Goal: Task Accomplishment & Management: Manage account settings

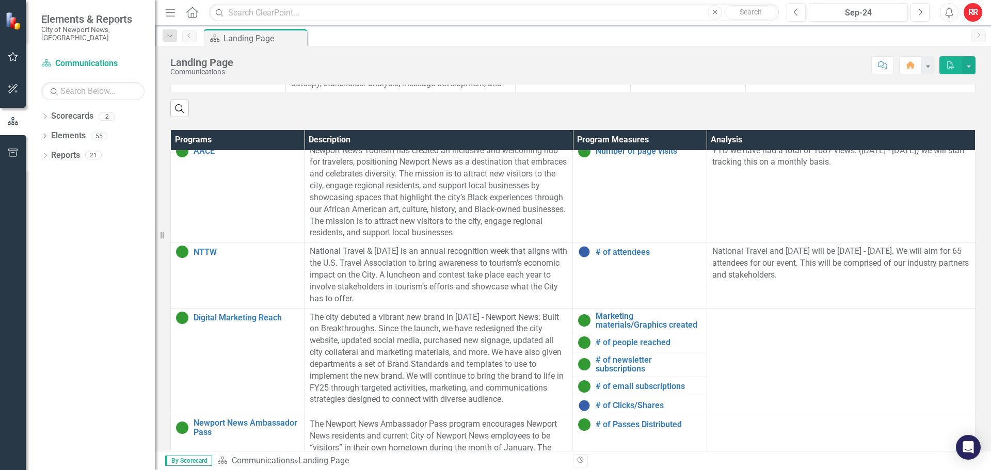
scroll to position [351, 0]
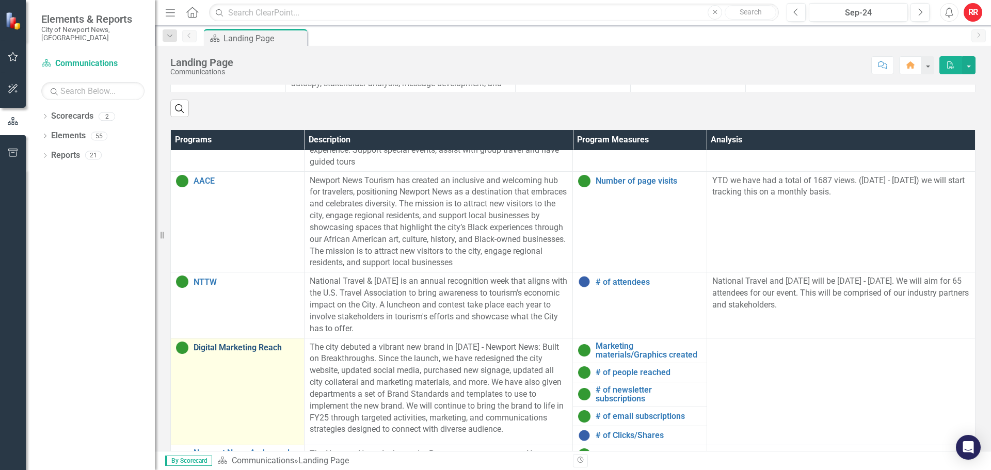
click at [234, 352] on link "Digital Marketing Reach" at bounding box center [246, 347] width 105 height 9
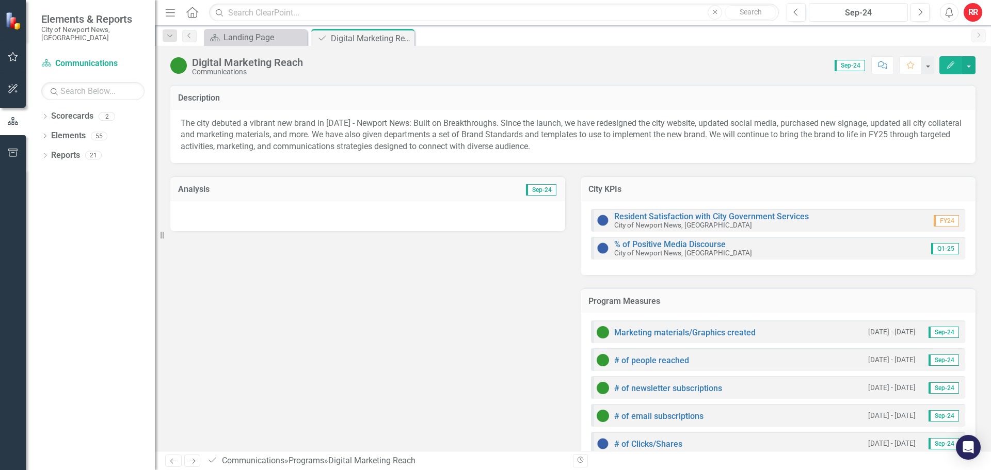
click at [877, 12] on div "Sep-24" at bounding box center [859, 13] width 92 height 12
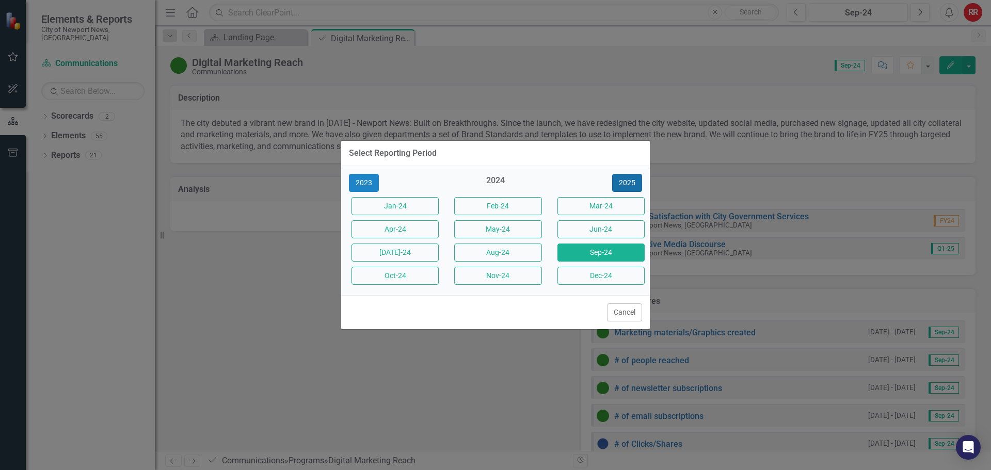
click at [628, 180] on button "2025" at bounding box center [627, 183] width 30 height 18
click at [518, 255] on button "Aug-25" at bounding box center [497, 253] width 87 height 18
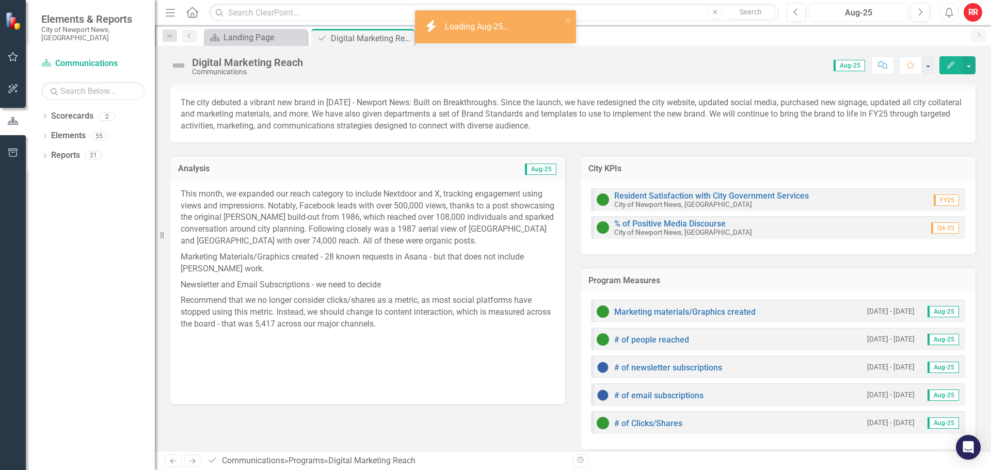
scroll to position [30, 0]
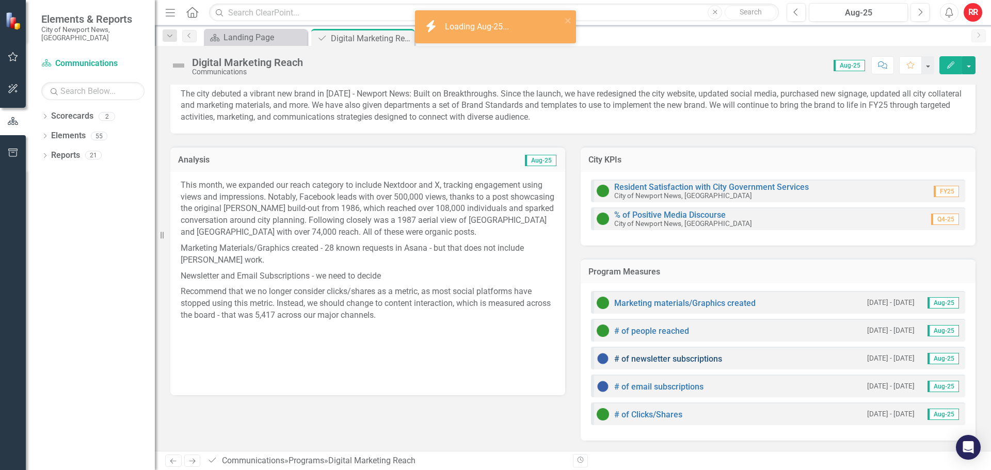
click at [681, 355] on link "# of newsletter subscriptions" at bounding box center [668, 359] width 108 height 10
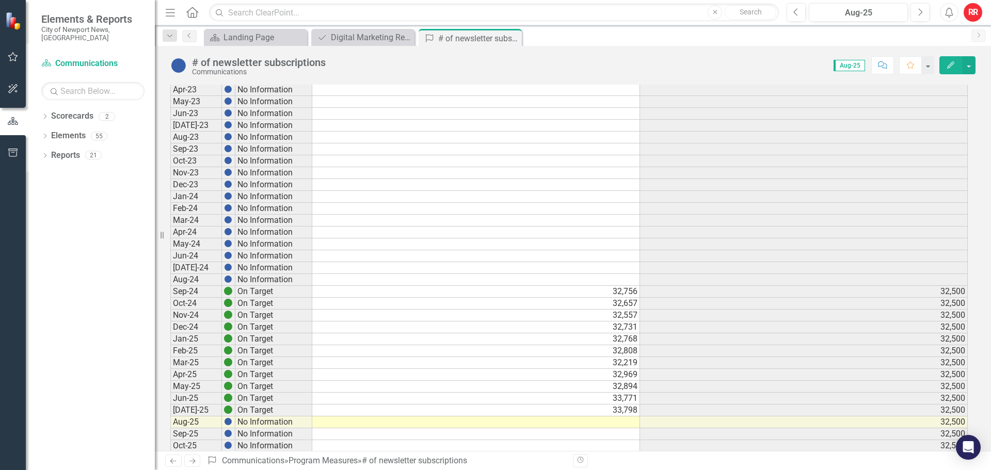
scroll to position [526, 0]
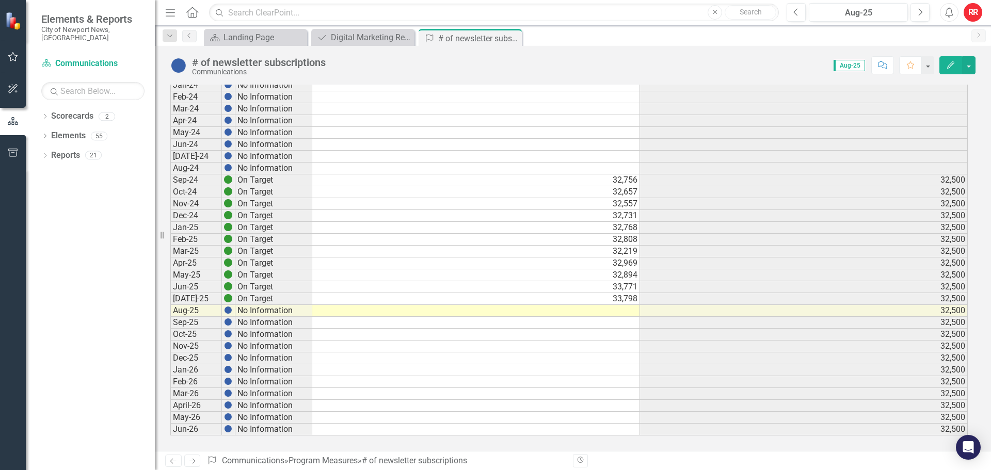
click at [604, 311] on td at bounding box center [476, 311] width 328 height 12
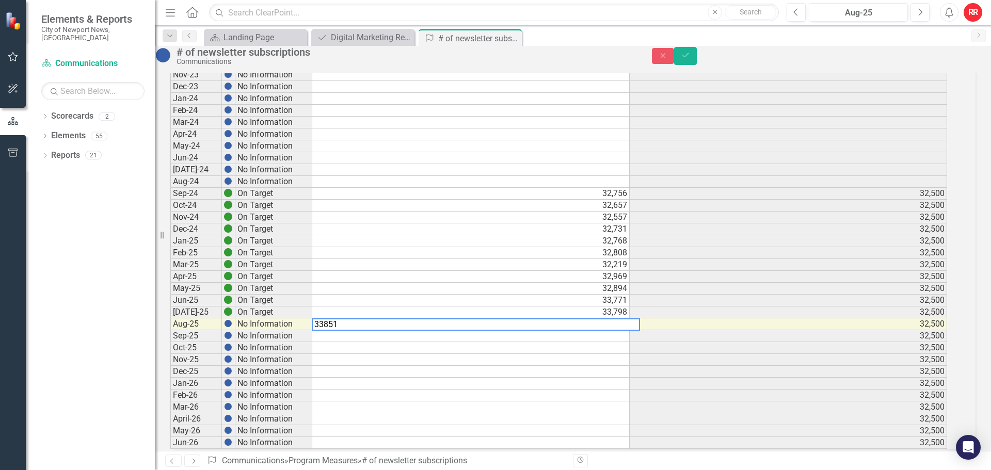
type textarea "33851"
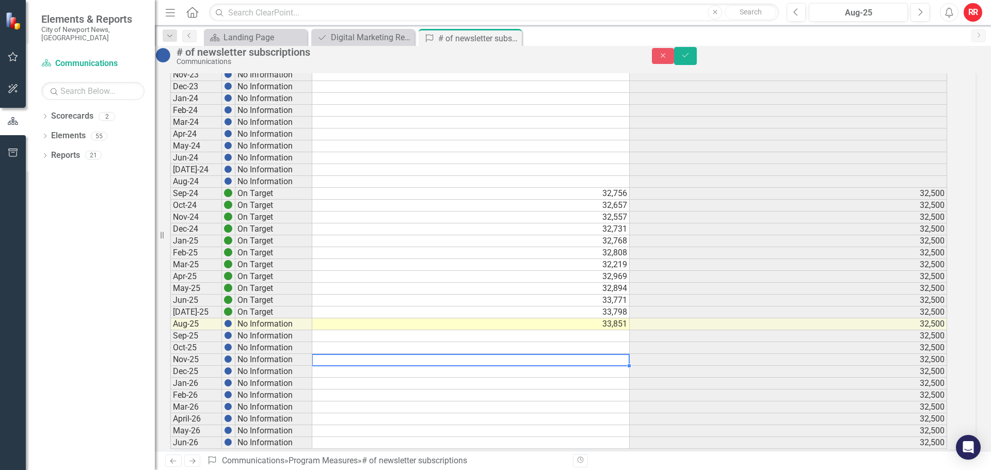
click at [170, 385] on div "Period Status Actual Target Dec-20 No Information Jan-21 No Information Feb-21 …" at bounding box center [170, 45] width 0 height 808
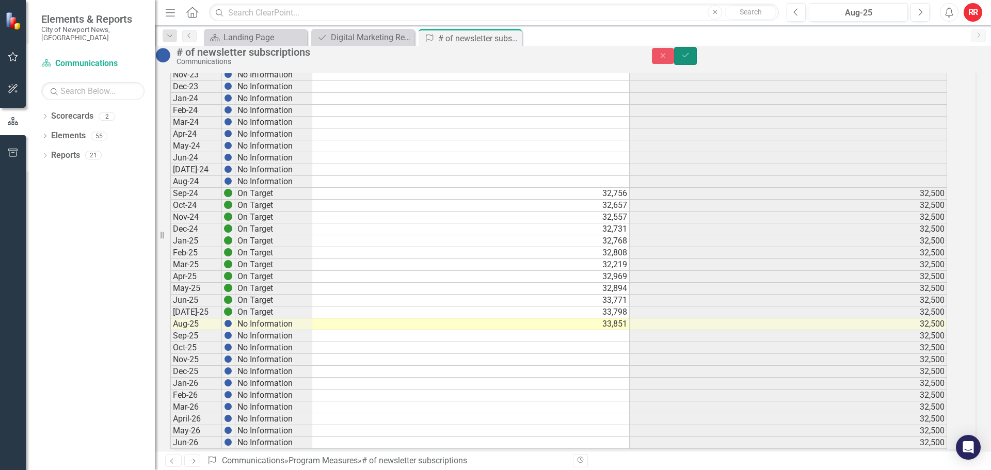
click at [697, 59] on button "Save" at bounding box center [685, 56] width 23 height 18
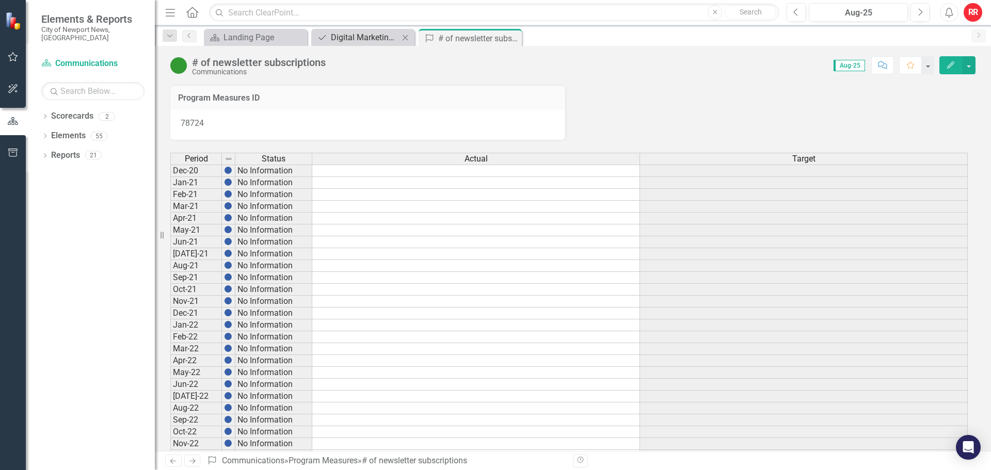
click at [354, 33] on div "Digital Marketing Reach" at bounding box center [365, 37] width 68 height 13
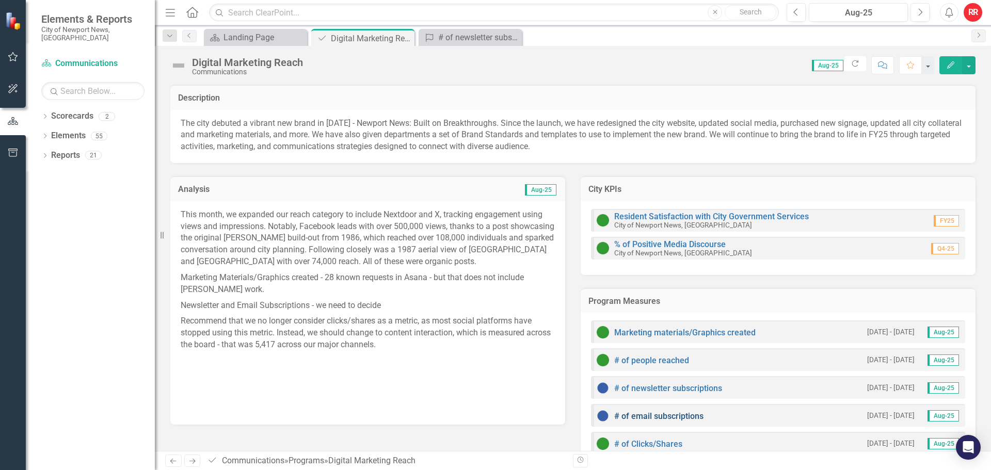
click at [677, 416] on link "# of email subscriptions" at bounding box center [658, 416] width 89 height 10
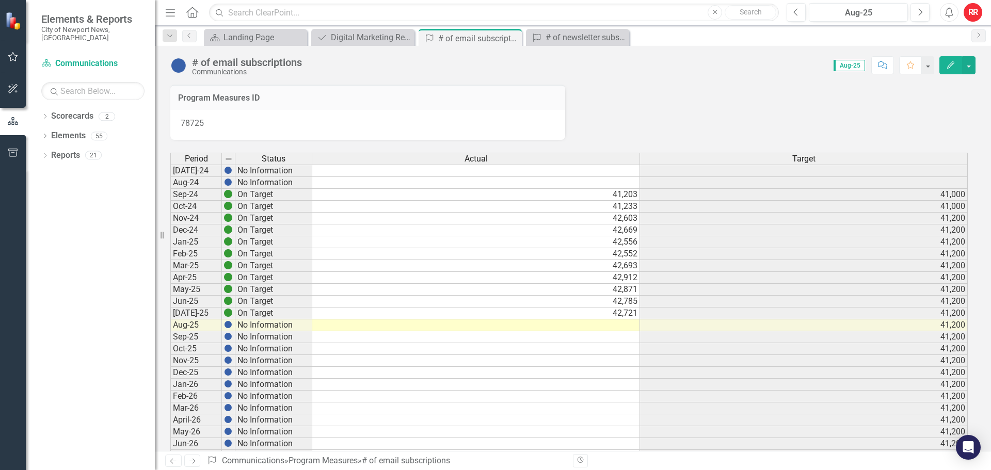
click at [170, 330] on div "Period Status Actual Target [DATE]-24 No Information Aug-24 No Information Sep-…" at bounding box center [170, 408] width 0 height 511
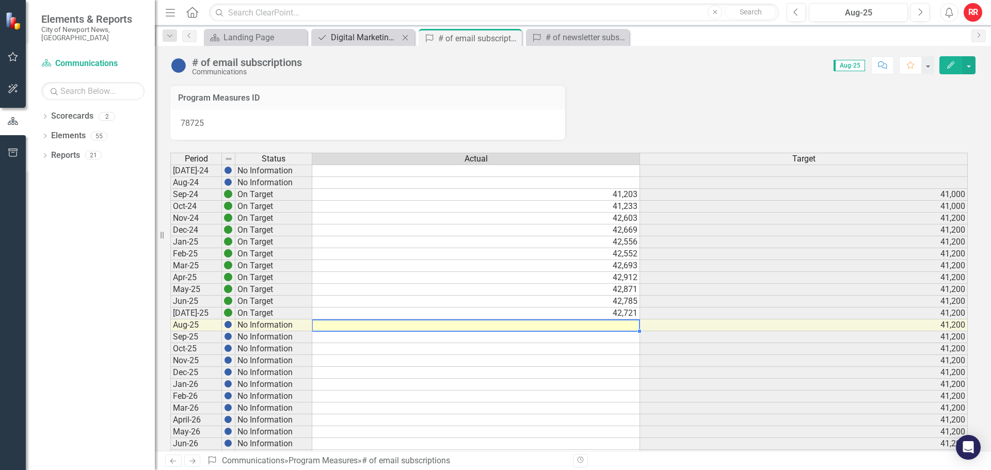
click at [380, 36] on div "Digital Marketing Reach" at bounding box center [365, 37] width 68 height 13
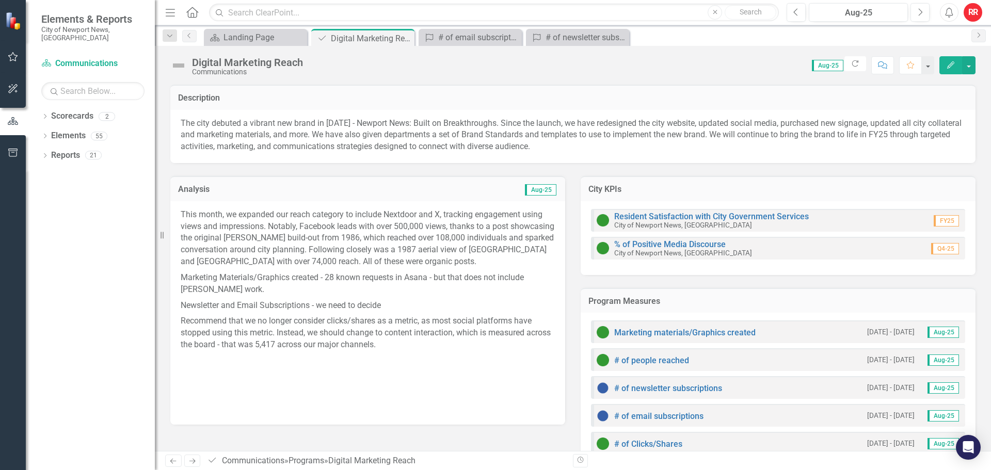
click at [398, 306] on p "Newsletter and Email Subscriptions - we need to decide" at bounding box center [368, 306] width 374 height 16
click at [408, 297] on p "Marketing Materials/Graphics created - 28 known requests in Asana - but that do…" at bounding box center [368, 284] width 374 height 28
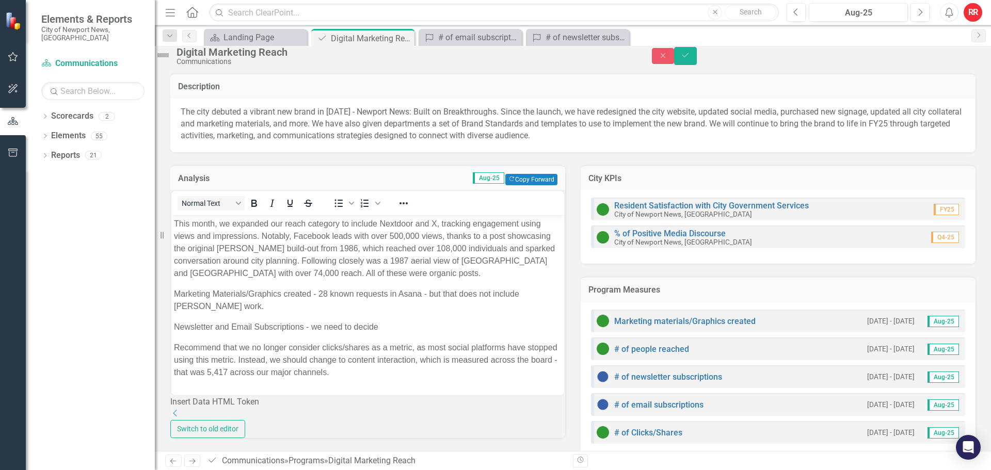
click at [384, 324] on p "Newsletter and Email Subscriptions - we need to decide" at bounding box center [368, 327] width 388 height 12
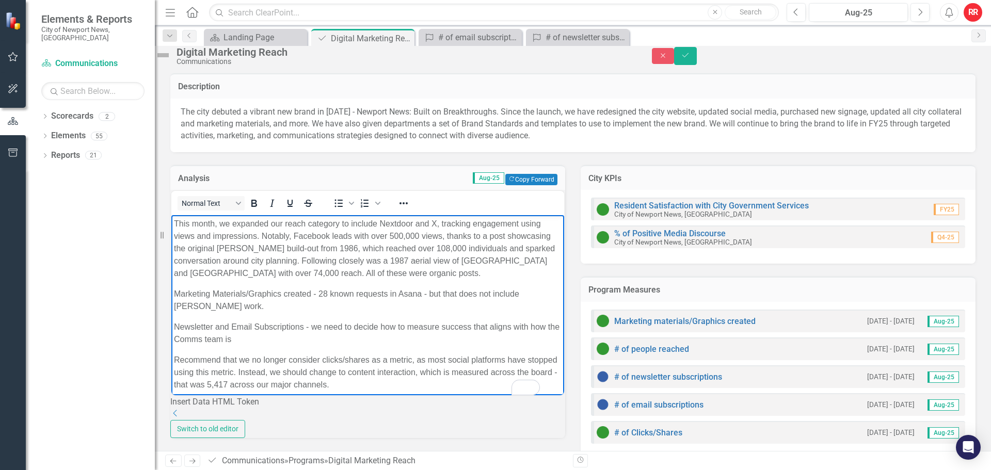
click at [271, 341] on p "Newsletter and Email Subscriptions - we need to decide how to measure success t…" at bounding box center [368, 333] width 388 height 25
click at [690, 59] on icon "Save" at bounding box center [685, 55] width 9 height 7
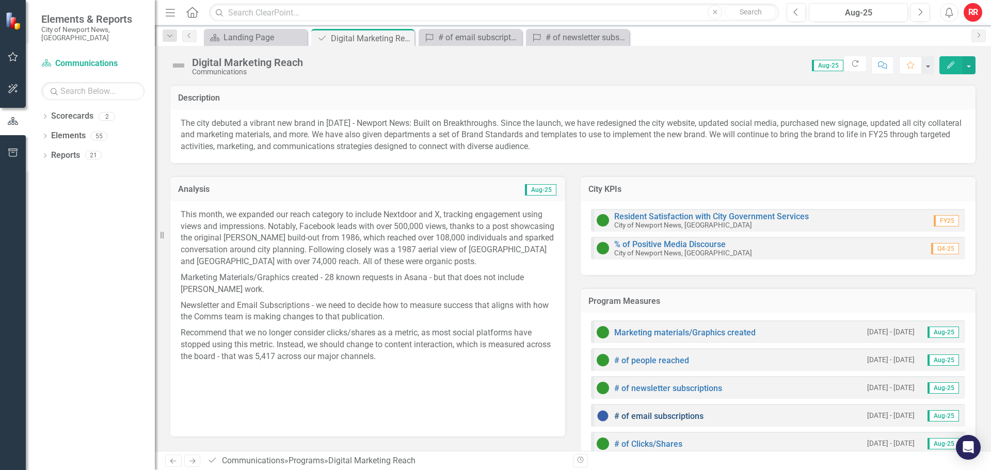
click at [658, 417] on link "# of email subscriptions" at bounding box center [658, 416] width 89 height 10
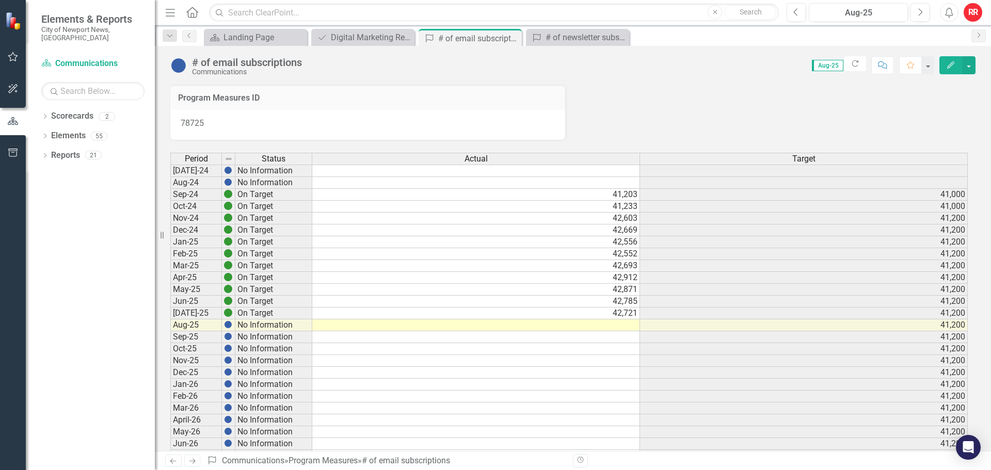
click at [595, 324] on td at bounding box center [476, 326] width 328 height 12
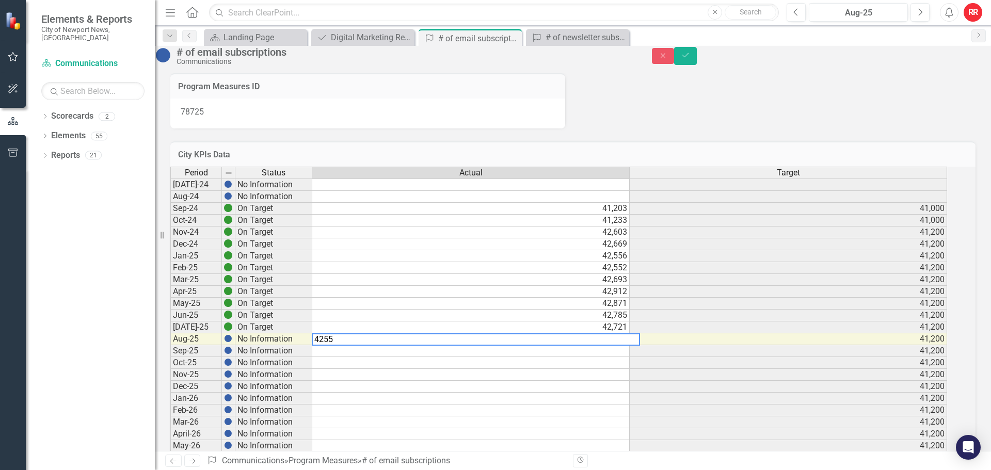
type textarea "42556"
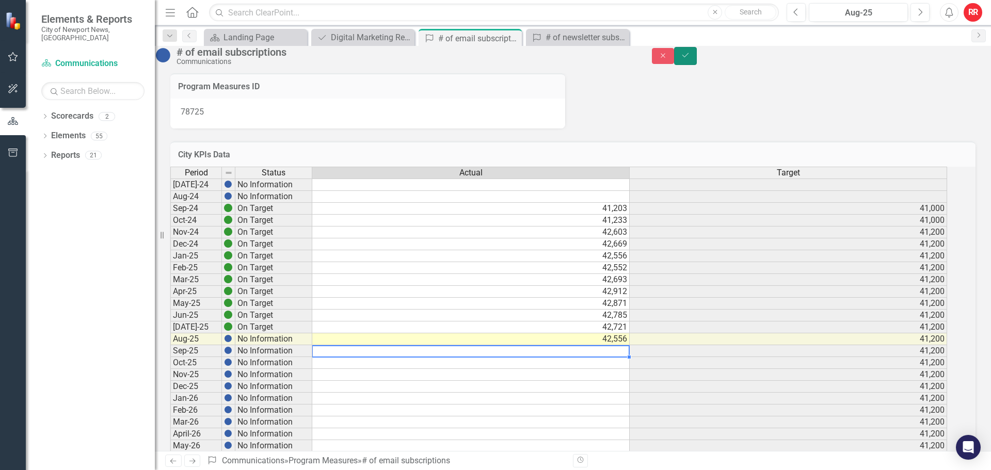
click at [697, 65] on button "Save" at bounding box center [685, 56] width 23 height 18
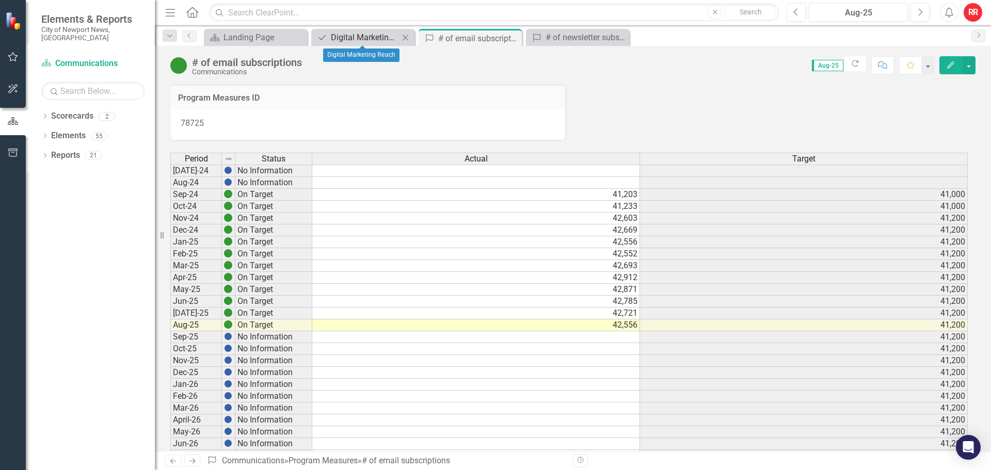
click at [354, 38] on div "Digital Marketing Reach" at bounding box center [365, 37] width 68 height 13
